Goal: Complete application form: Complete application form

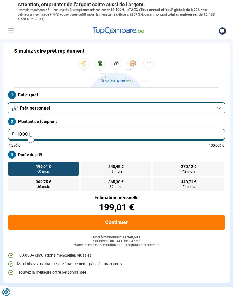
type input "11 250"
type input "11250"
type input "12 500"
type input "12500"
type input "14 250"
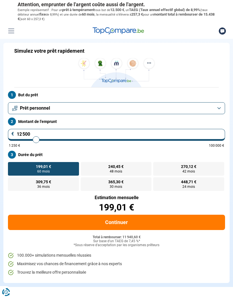
type input "14250"
type input "15 750"
type input "15750"
type input "17 250"
type input "17250"
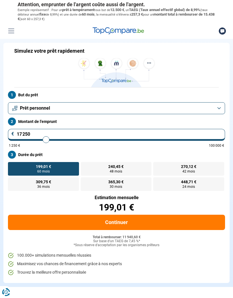
type input "18 250"
type input "18250"
type input "19 000"
type input "19000"
type input "19 500"
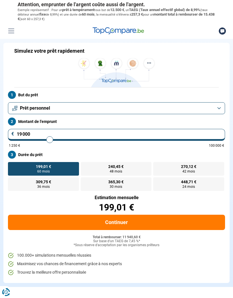
type input "19500"
type input "20 500"
type input "20500"
type input "21 250"
type input "21250"
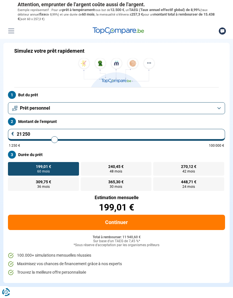
type input "22 000"
type input "22000"
type input "22 750"
type input "22750"
type input "23 250"
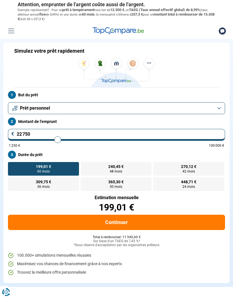
type input "23250"
type input "23 750"
type input "23750"
type input "24 000"
type input "24000"
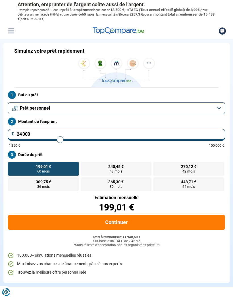
type input "24 250"
type input "24250"
type input "24 500"
type input "24500"
type input "24 750"
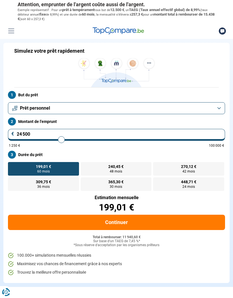
type input "24750"
type input "25 000"
type input "25000"
type input "25 250"
type input "25250"
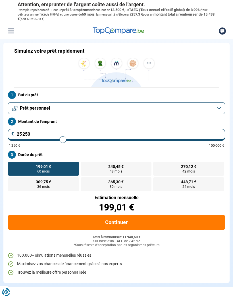
type input "25 500"
type input "25500"
type input "25 750"
type input "25750"
type input "26 000"
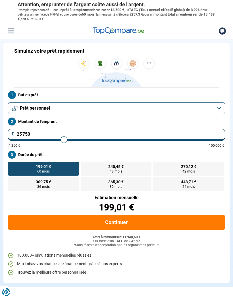
type input "26000"
type input "26 250"
type input "26250"
type input "26 500"
type input "26500"
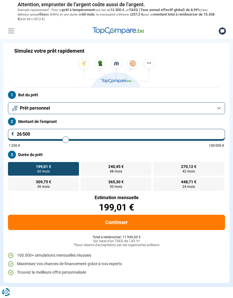
type input "26 750"
type input "26750"
type input "27 000"
type input "27000"
type input "27 250"
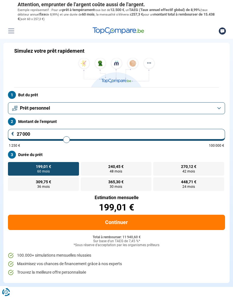
type input "27250"
type input "27 500"
type input "27500"
type input "27 750"
type input "27750"
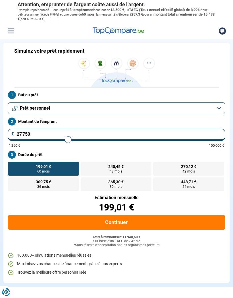
type input "28 000"
type input "28000"
type input "28 250"
type input "28250"
type input "28 500"
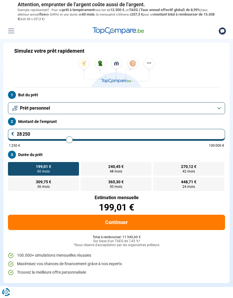
type input "28500"
type input "28 750"
type input "28750"
type input "29 000"
type input "29000"
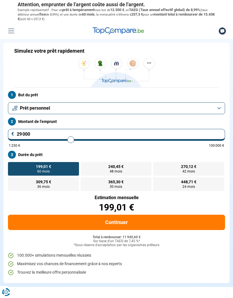
type input "29 250"
type input "29250"
type input "29 500"
type input "29500"
type input "29 750"
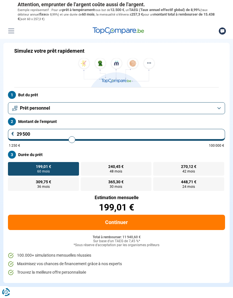
type input "29750"
type input "30 000"
type input "30000"
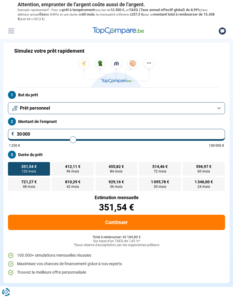
click at [200, 165] on span "596,97 €" at bounding box center [203, 167] width 15 height 4
click at [186, 165] on input "596,97 € 60 mois" at bounding box center [184, 164] width 4 height 4
radio input "true"
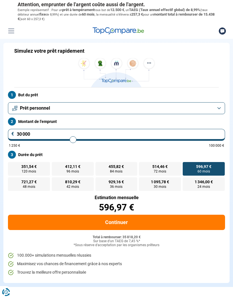
click at [144, 224] on button "Continuer" at bounding box center [116, 222] width 217 height 15
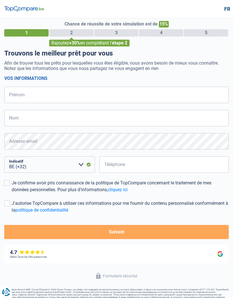
select select "32"
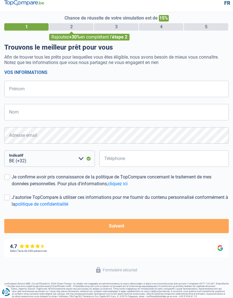
scroll to position [5, 0]
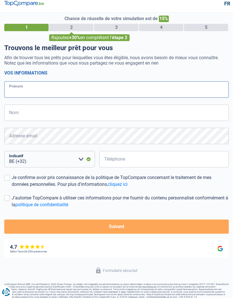
click at [45, 91] on input "Prénom" at bounding box center [116, 89] width 224 height 16
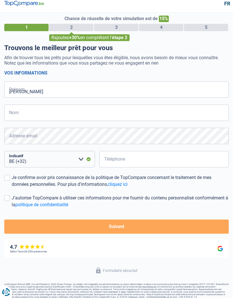
type input "gregory"
click at [44, 113] on input "Nom" at bounding box center [116, 113] width 224 height 16
type input "Thény"
click at [78, 160] on select "BE (+32) LU (+352) Veuillez sélectionner une option" at bounding box center [49, 159] width 90 height 16
select select "352"
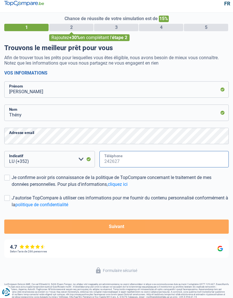
click at [135, 164] on input "Téléphone" at bounding box center [163, 159] width 129 height 16
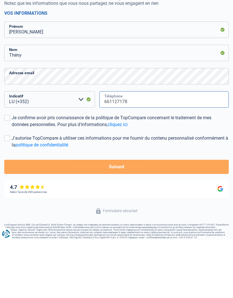
type input "661127178"
click at [10, 173] on label "Je confirme avoir pris connaissance de la politique de TopCompare concernant le…" at bounding box center [116, 180] width 224 height 14
click at [12, 187] on input "Je confirme avoir pris connaissance de la politique de TopCompare concernant le…" at bounding box center [12, 187] width 0 height 0
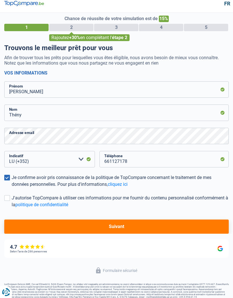
click at [10, 196] on label "J'autorise TopCompare à utiliser ces informations pour me fournir du contenu pe…" at bounding box center [116, 202] width 224 height 14
click at [12, 209] on input "J'autorise TopCompare à utiliser ces informations pour me fournir du contenu pe…" at bounding box center [12, 209] width 0 height 0
click at [130, 226] on button "Suivant" at bounding box center [116, 227] width 224 height 14
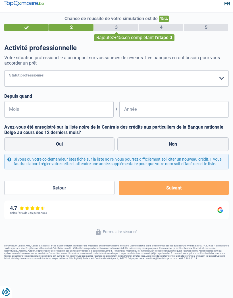
click at [180, 78] on select "Ouvrier Employé privé Employé public Invalide Indépendant Pensionné Chômeur Mut…" at bounding box center [116, 78] width 224 height 16
select select "privateEmployee"
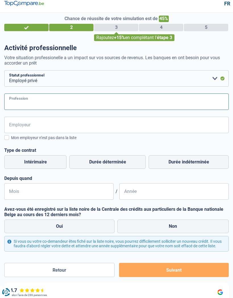
click at [79, 103] on input "Profession" at bounding box center [116, 102] width 224 height 16
type input "Infirmier"
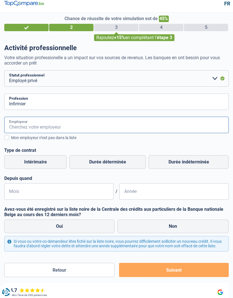
click at [41, 125] on input "Employeur" at bounding box center [116, 125] width 224 height 16
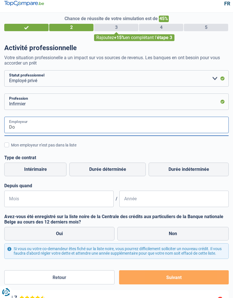
type input "D"
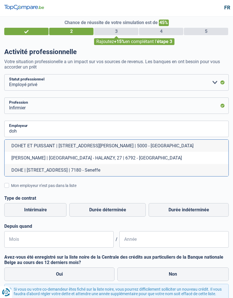
scroll to position [1, 0]
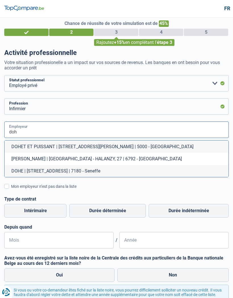
click at [25, 132] on input "doh" at bounding box center [116, 130] width 224 height 16
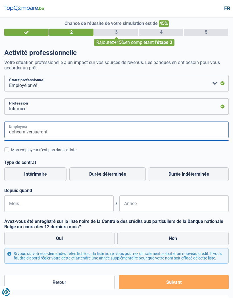
type input "doheem versuerght"
click at [142, 158] on div "doheem versuerght Employeur Mon employeur n’est pas dans la liste Régime de tra…" at bounding box center [116, 167] width 224 height 90
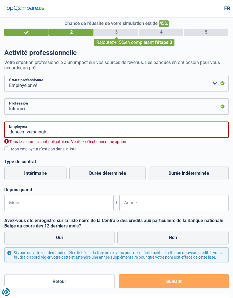
click at [9, 148] on label "Mon employeur n’est pas dans la liste" at bounding box center [116, 149] width 224 height 6
click at [11, 152] on input "Mon employeur n’est pas dans la liste" at bounding box center [11, 152] width 0 height 0
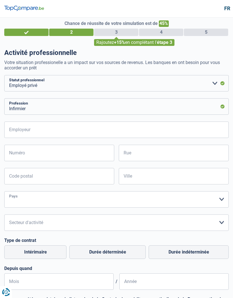
click at [150, 199] on select "Belgique France Allemagne Italie Luxembourg Pays-Bas Espagne Suisse Veuillez sé…" at bounding box center [116, 199] width 224 height 16
select select "LU"
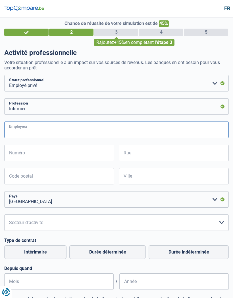
click at [53, 129] on input "Employeur" at bounding box center [116, 130] width 224 height 16
type input "Doheem versueght"
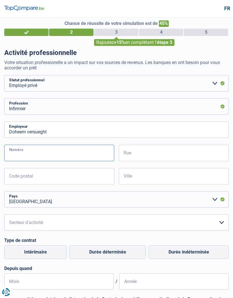
click at [62, 157] on input "Numéro" at bounding box center [59, 153] width 110 height 16
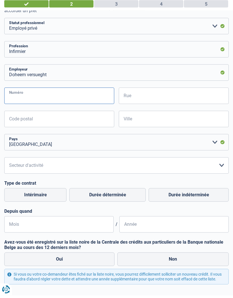
scroll to position [56, 0]
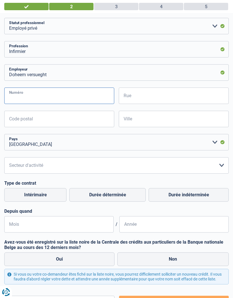
click at [47, 98] on input "Numéro" at bounding box center [59, 96] width 110 height 16
type input "44"
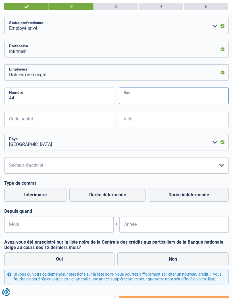
click at [146, 97] on input "Rue" at bounding box center [174, 96] width 110 height 16
type input "Boulevart Joseph 2"
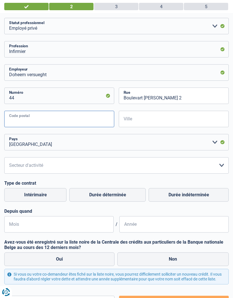
click at [54, 118] on input "Code postal" at bounding box center [59, 119] width 110 height 16
click at [31, 120] on input "Code postal" at bounding box center [59, 119] width 110 height 16
type input "1840"
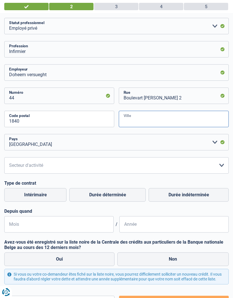
click at [150, 122] on input "Ville" at bounding box center [174, 119] width 110 height 16
type input "Luxembourg"
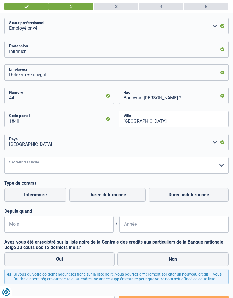
click at [155, 169] on select "Agriculture/Pêche Industrie Horeca Courier/Fitness/Taxi Construction Banques/As…" at bounding box center [116, 165] width 224 height 16
select select "bigCompanies"
click at [178, 194] on label "Durée indéterminée" at bounding box center [188, 195] width 80 height 14
click at [178, 194] on input "Durée indéterminée" at bounding box center [188, 195] width 80 height 14
radio input "true"
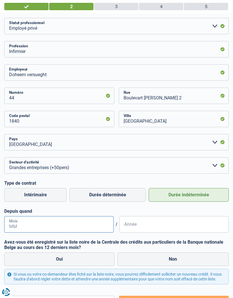
click at [77, 227] on input "Mois" at bounding box center [58, 224] width 109 height 16
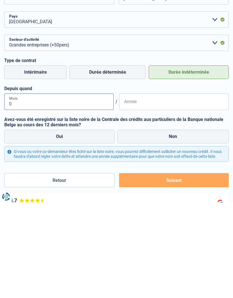
type input "06"
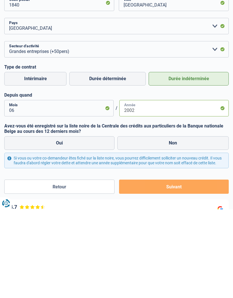
type input "2002"
click at [162, 226] on label "Non" at bounding box center [172, 233] width 111 height 14
click at [162, 226] on input "Non" at bounding box center [172, 233] width 111 height 14
radio input "true"
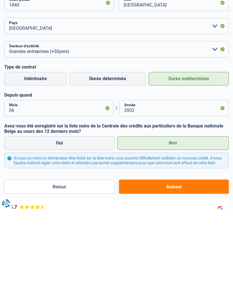
scroll to position [139, 0]
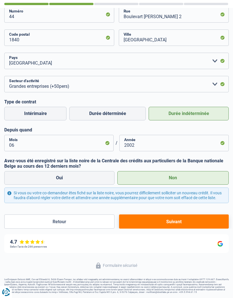
click at [159, 223] on button "Suivant" at bounding box center [174, 222] width 110 height 14
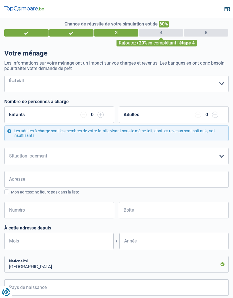
click at [210, 85] on select "Célibataire Marié(e) Cohabitant(e) légal(e) Divorcé(e) Veuf(ve) Séparé (de fait…" at bounding box center [116, 84] width 224 height 16
select select "married"
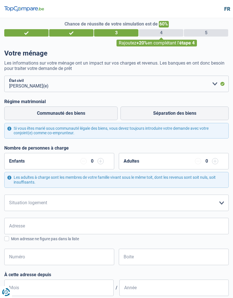
click at [68, 112] on label "Communauté des biens" at bounding box center [60, 114] width 113 height 14
click at [68, 112] on input "Communauté des biens" at bounding box center [60, 114] width 113 height 14
radio input "true"
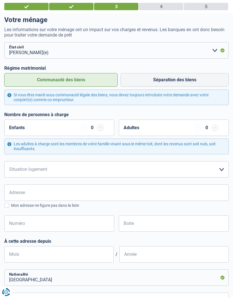
scroll to position [34, 0]
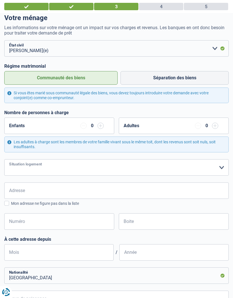
click at [179, 165] on select "Locataire Propriétaire avec prêt hypothécaire Propriétaire sans prêt hypothécai…" at bounding box center [116, 167] width 224 height 16
select select "ownerWithMortgage"
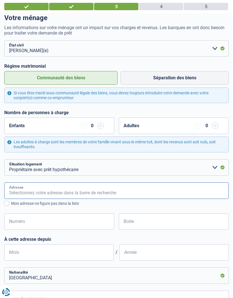
click at [130, 193] on input "Adresse" at bounding box center [116, 191] width 224 height 16
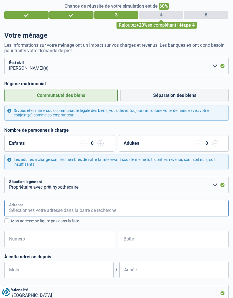
scroll to position [0, 0]
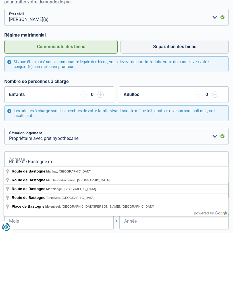
type input "Route de Bastogne, Martelange, Belgique"
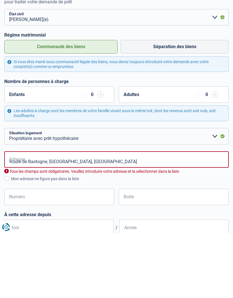
scroll to position [65, 0]
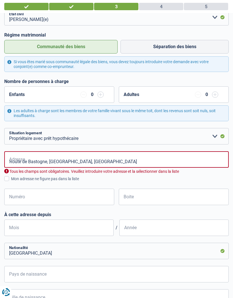
select select "BE"
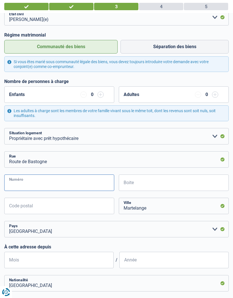
click at [85, 183] on input "Numéro" at bounding box center [59, 183] width 110 height 16
type input "26"
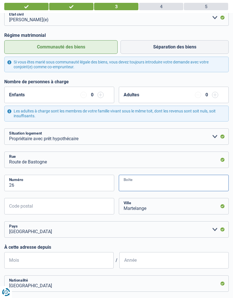
click at [157, 184] on input "Boite" at bounding box center [174, 183] width 110 height 16
type input "1"
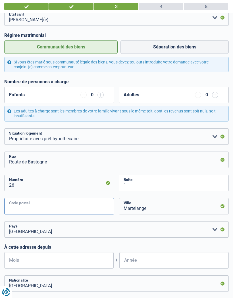
click at [69, 208] on input "Code postal" at bounding box center [59, 206] width 110 height 16
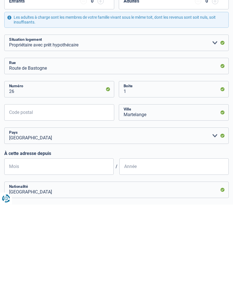
scroll to position [159, 0]
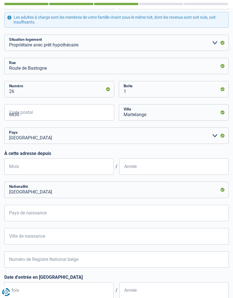
type input "6630"
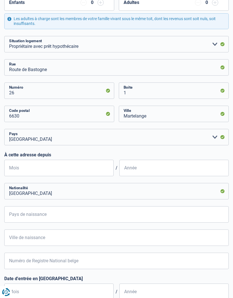
scroll to position [149, 0]
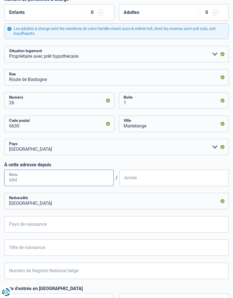
click at [61, 179] on input "Mois" at bounding box center [58, 178] width 109 height 16
type input "05"
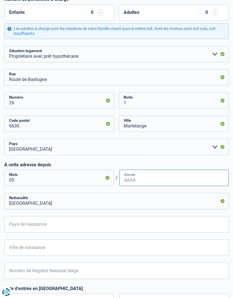
click at [146, 181] on input "Année" at bounding box center [173, 178] width 109 height 16
type input "2020"
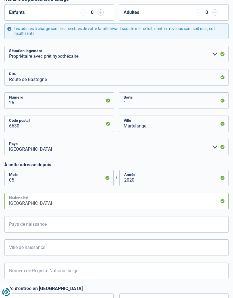
click at [86, 203] on input "Luxembourg" at bounding box center [116, 201] width 224 height 16
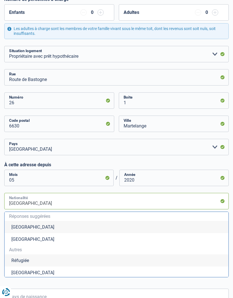
type input "Luxembourgb"
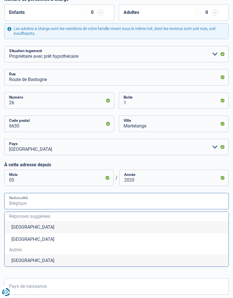
type input "E"
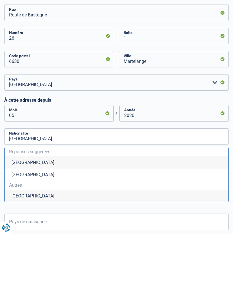
click at [30, 221] on li "Belgique" at bounding box center [117, 227] width 224 height 12
type input "Belgique"
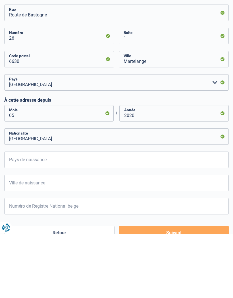
scroll to position [205, 0]
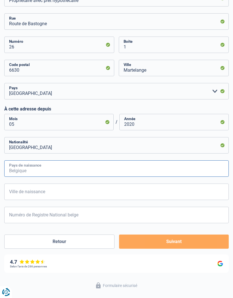
click at [61, 169] on input "Pays de naissance" at bounding box center [116, 169] width 224 height 16
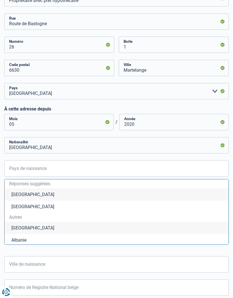
click at [32, 193] on li "Belgique" at bounding box center [117, 195] width 224 height 12
type input "Belgique"
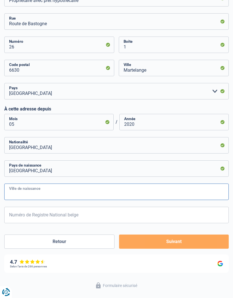
click at [91, 193] on input "Ville de naissance" at bounding box center [116, 192] width 224 height 16
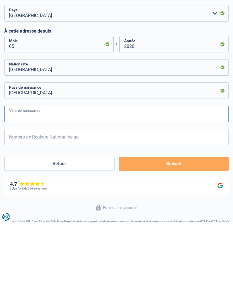
scroll to position [208, 0]
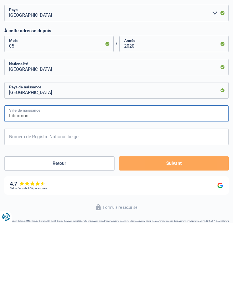
type input "Libramont"
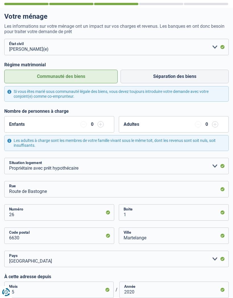
scroll to position [0, 0]
